Goal: Find specific page/section: Find specific page/section

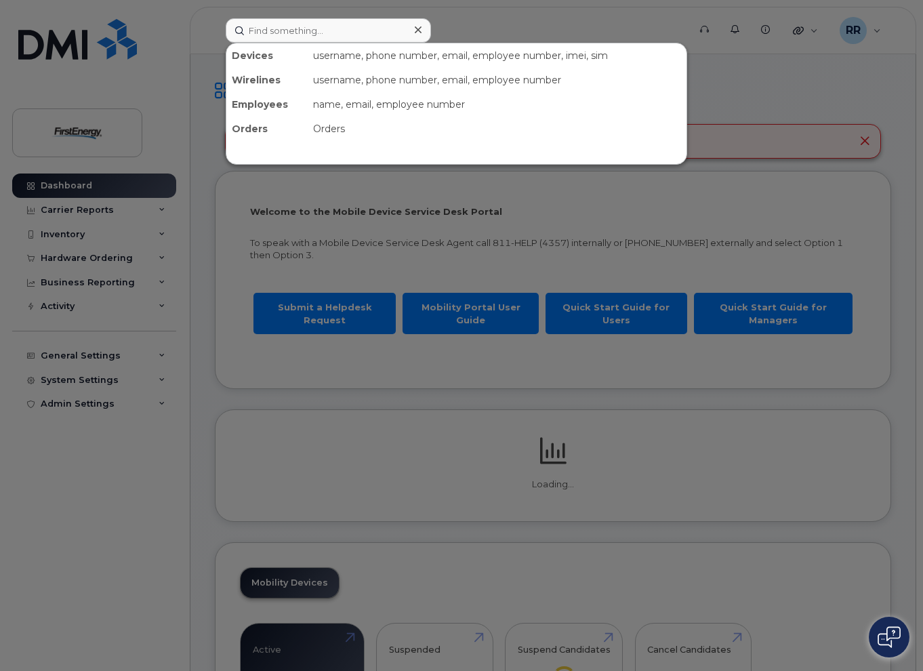
click at [363, 20] on input at bounding box center [328, 30] width 205 height 24
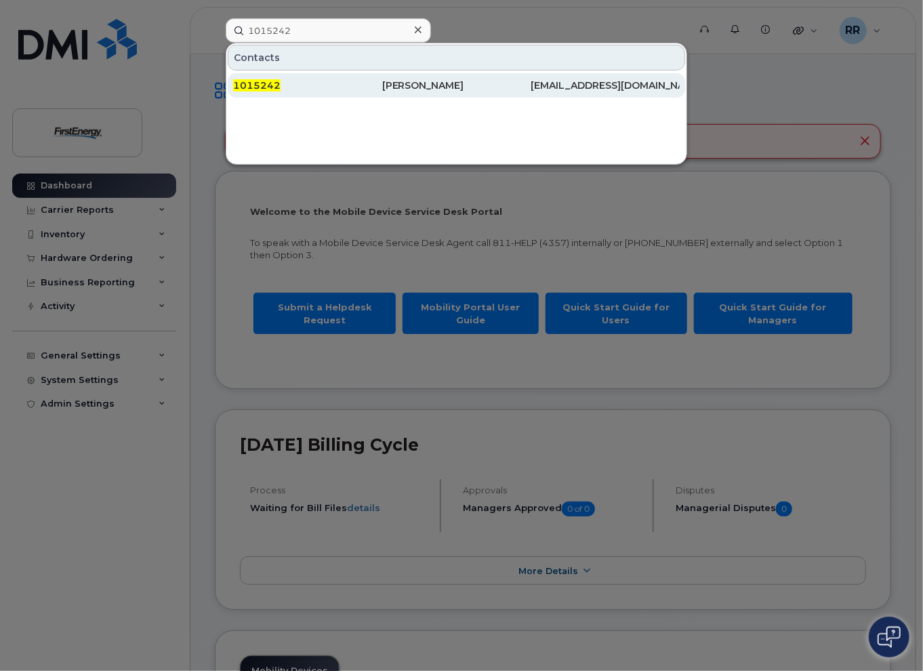
type input "1015242"
click at [288, 87] on div "1015242" at bounding box center [307, 86] width 149 height 14
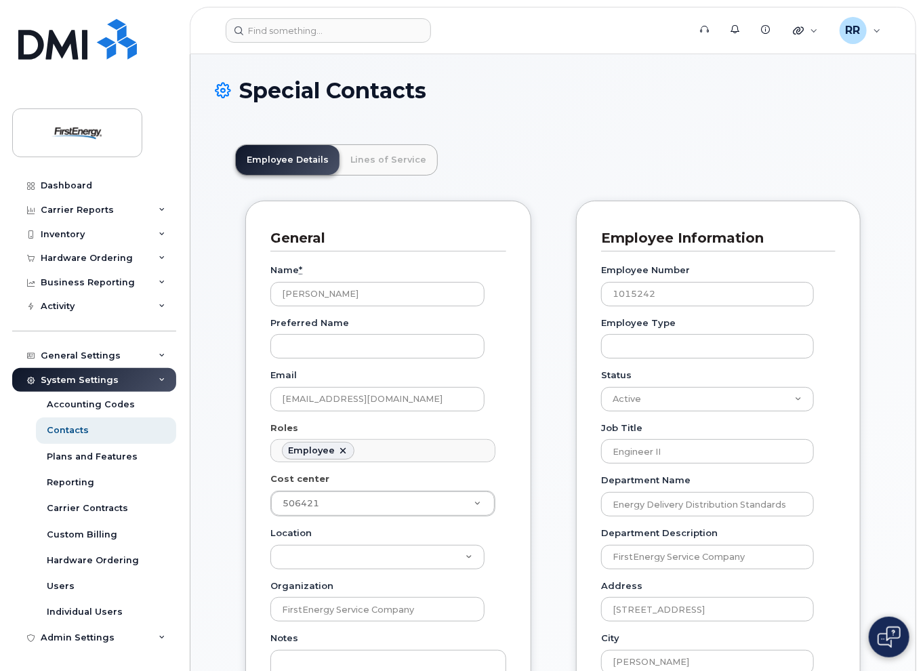
scroll to position [41, 0]
click at [380, 146] on link "Lines of Service" at bounding box center [389, 160] width 98 height 30
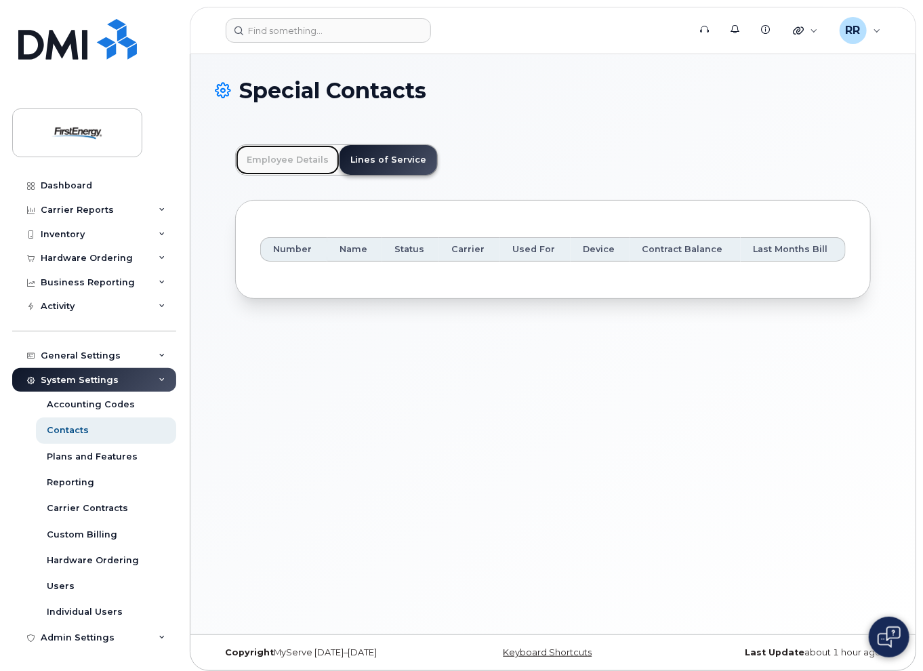
click at [295, 157] on link "Employee Details" at bounding box center [288, 160] width 104 height 30
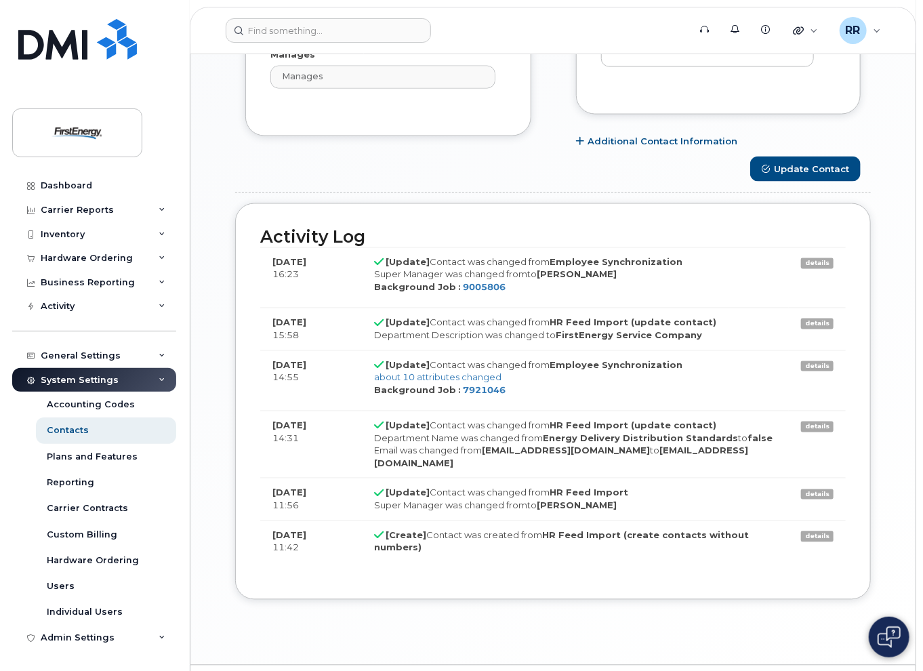
scroll to position [943, 0]
